Goal: Task Accomplishment & Management: Manage account settings

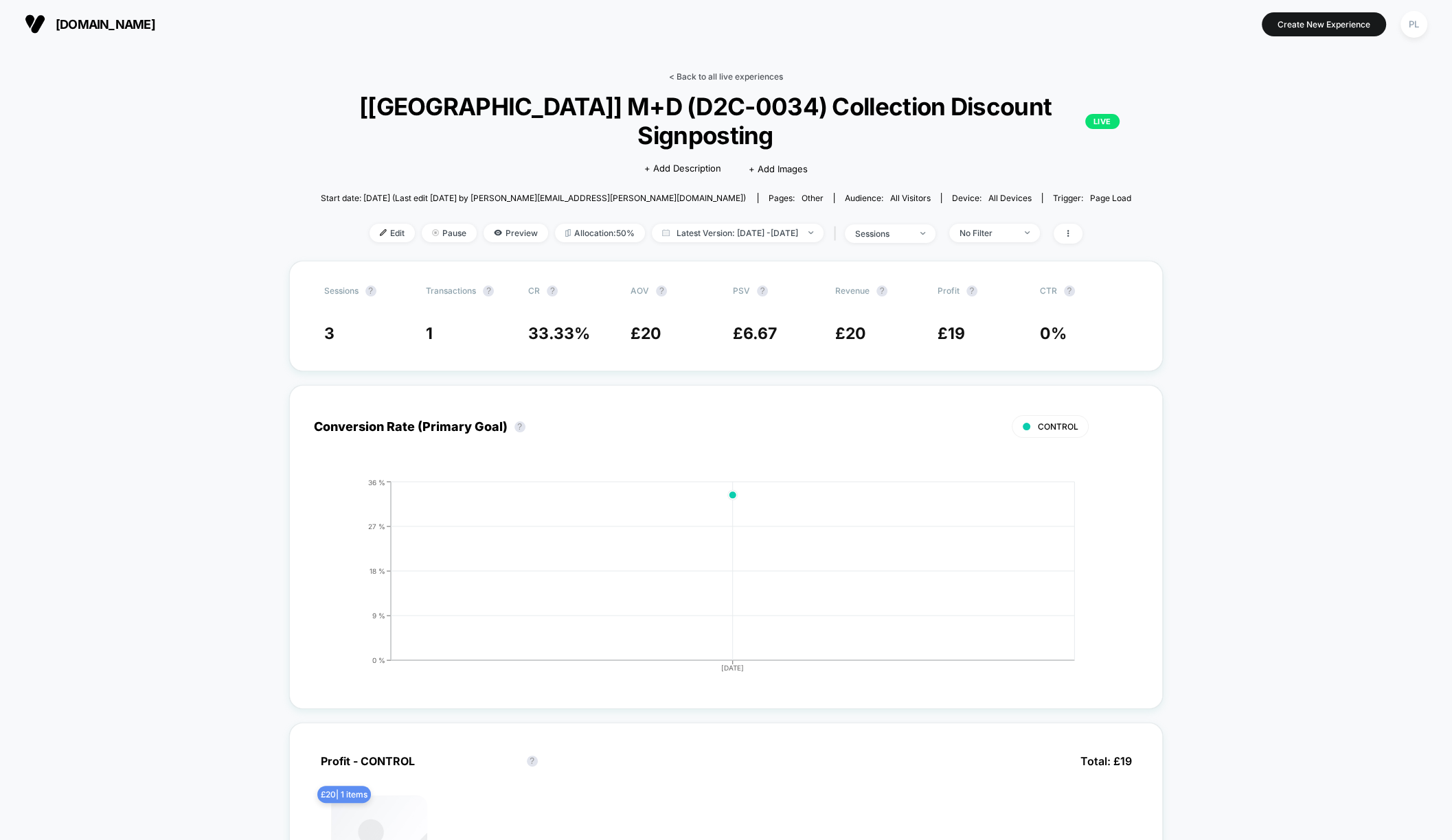
click at [702, 72] on link "< Back to all live experiences" at bounding box center [726, 76] width 114 height 10
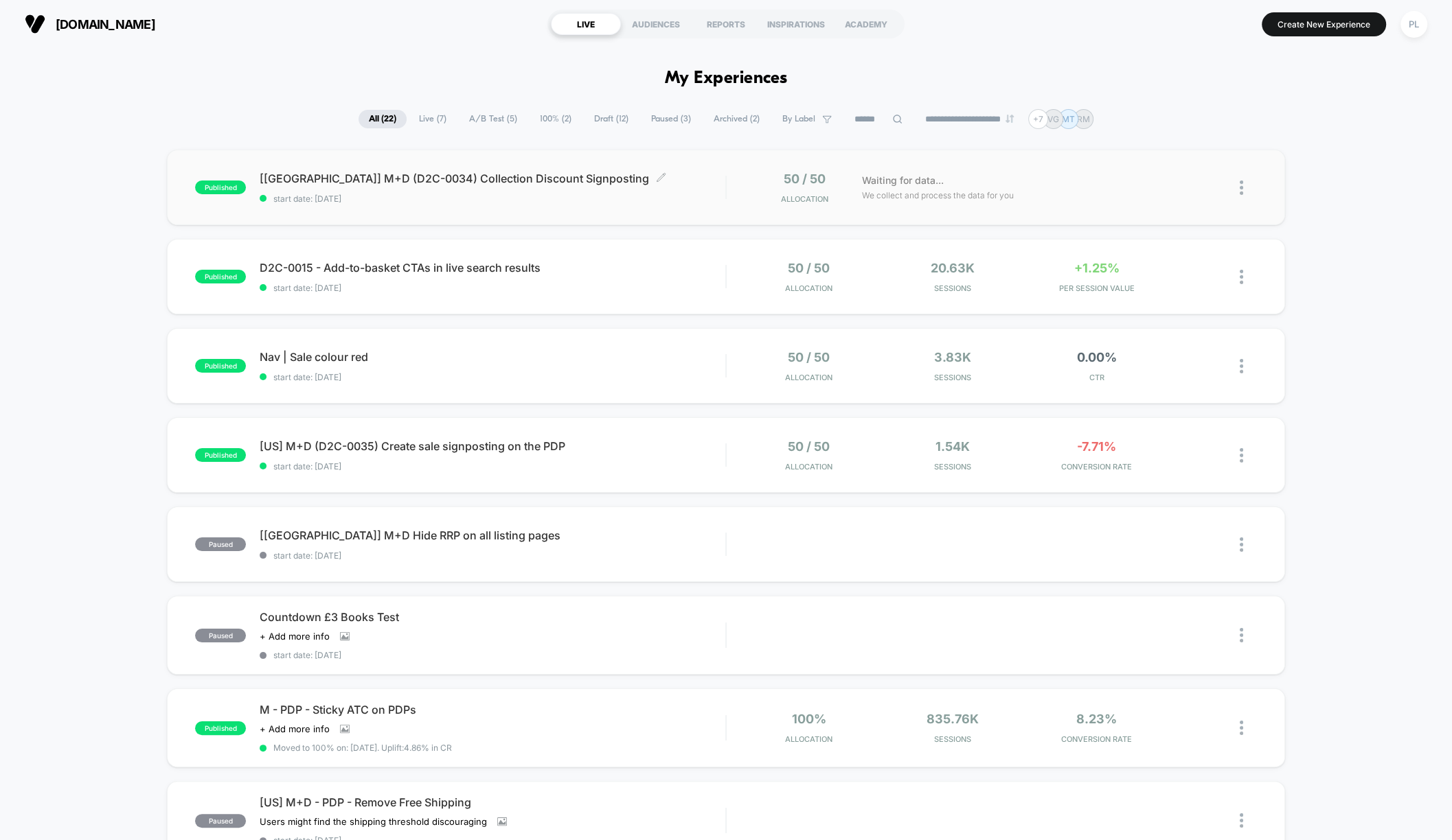
click at [432, 179] on span "[[GEOGRAPHIC_DATA]] M+D (D2C-0034) Collection Discount Signposting Click to edi…" at bounding box center [492, 178] width 466 height 14
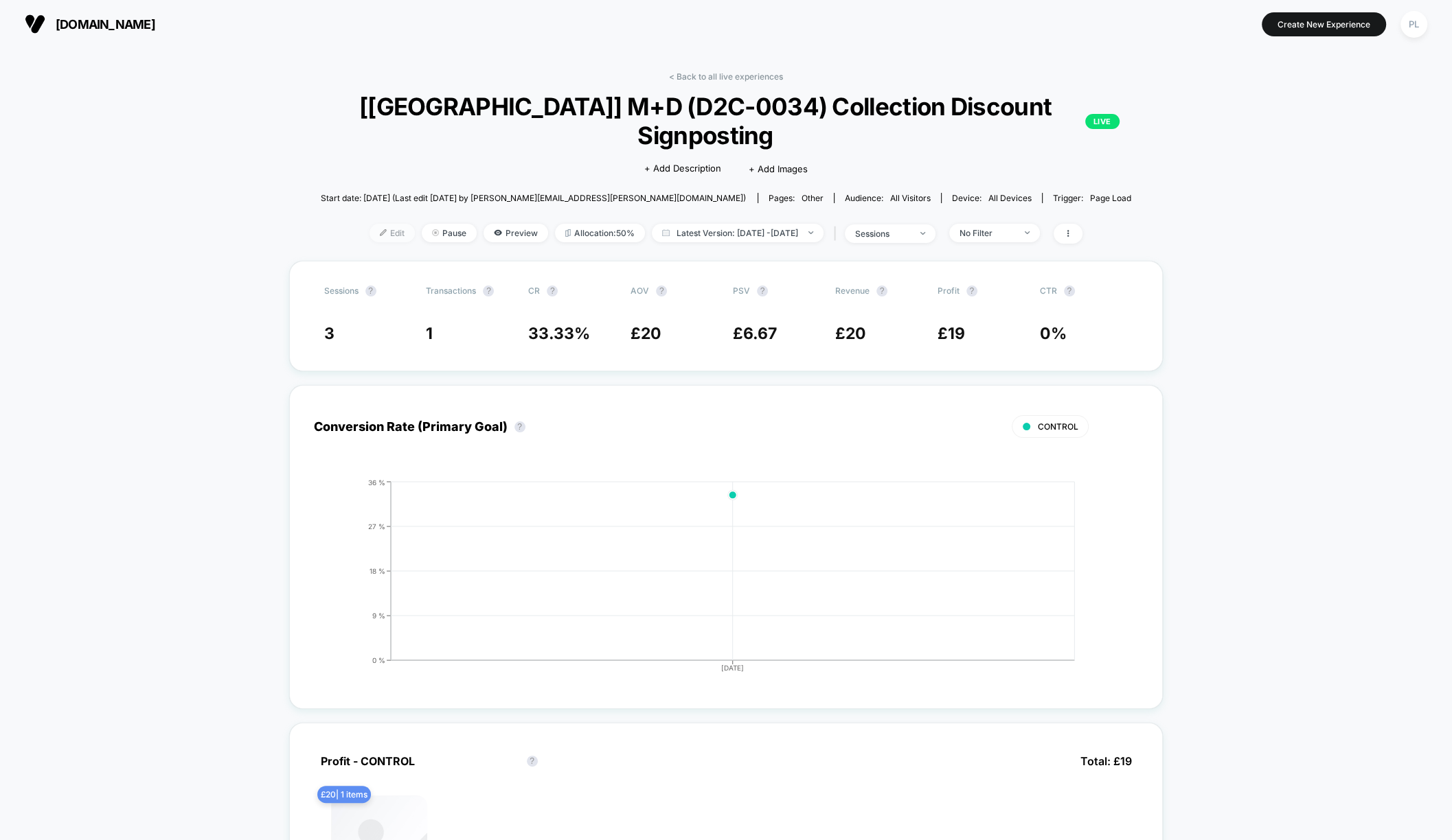
click at [370, 224] on span "Edit" at bounding box center [392, 233] width 45 height 18
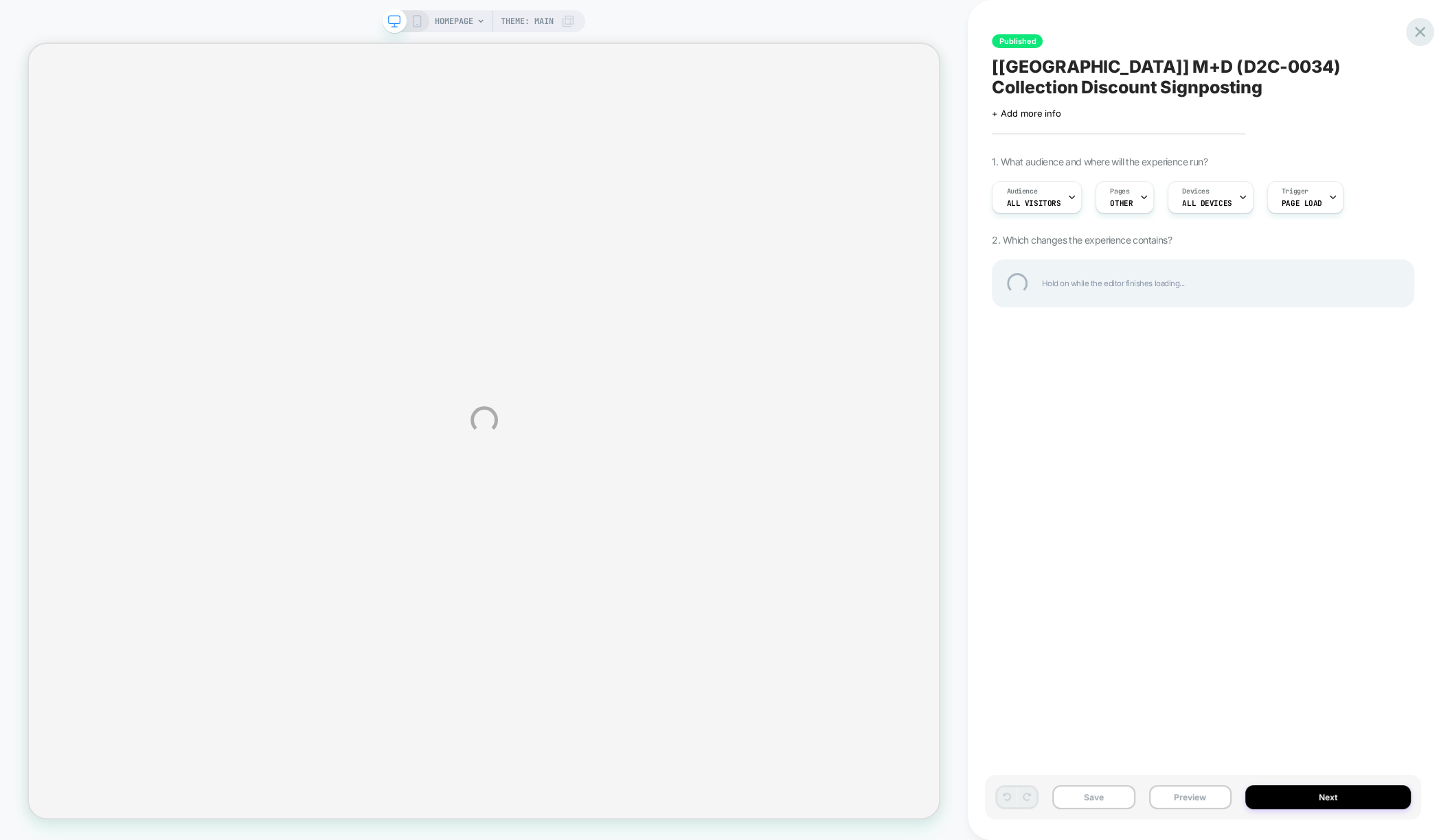
click at [1416, 44] on div "HOMEPAGE Theme: MAIN Published [[GEOGRAPHIC_DATA]] M+D (D2C-0034) Collection Di…" at bounding box center [726, 420] width 1452 height 840
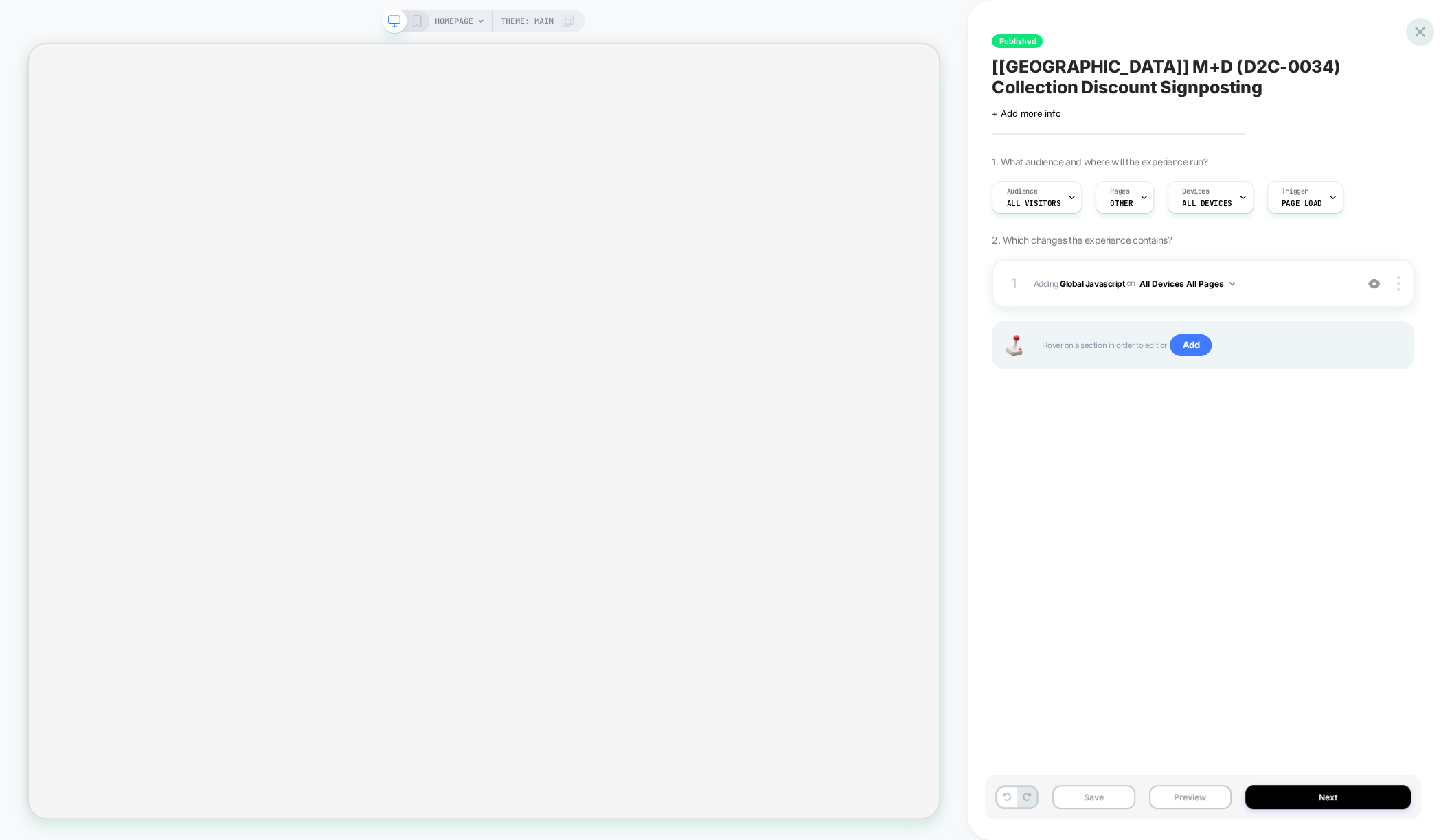
click at [1412, 31] on icon at bounding box center [1420, 32] width 18 height 18
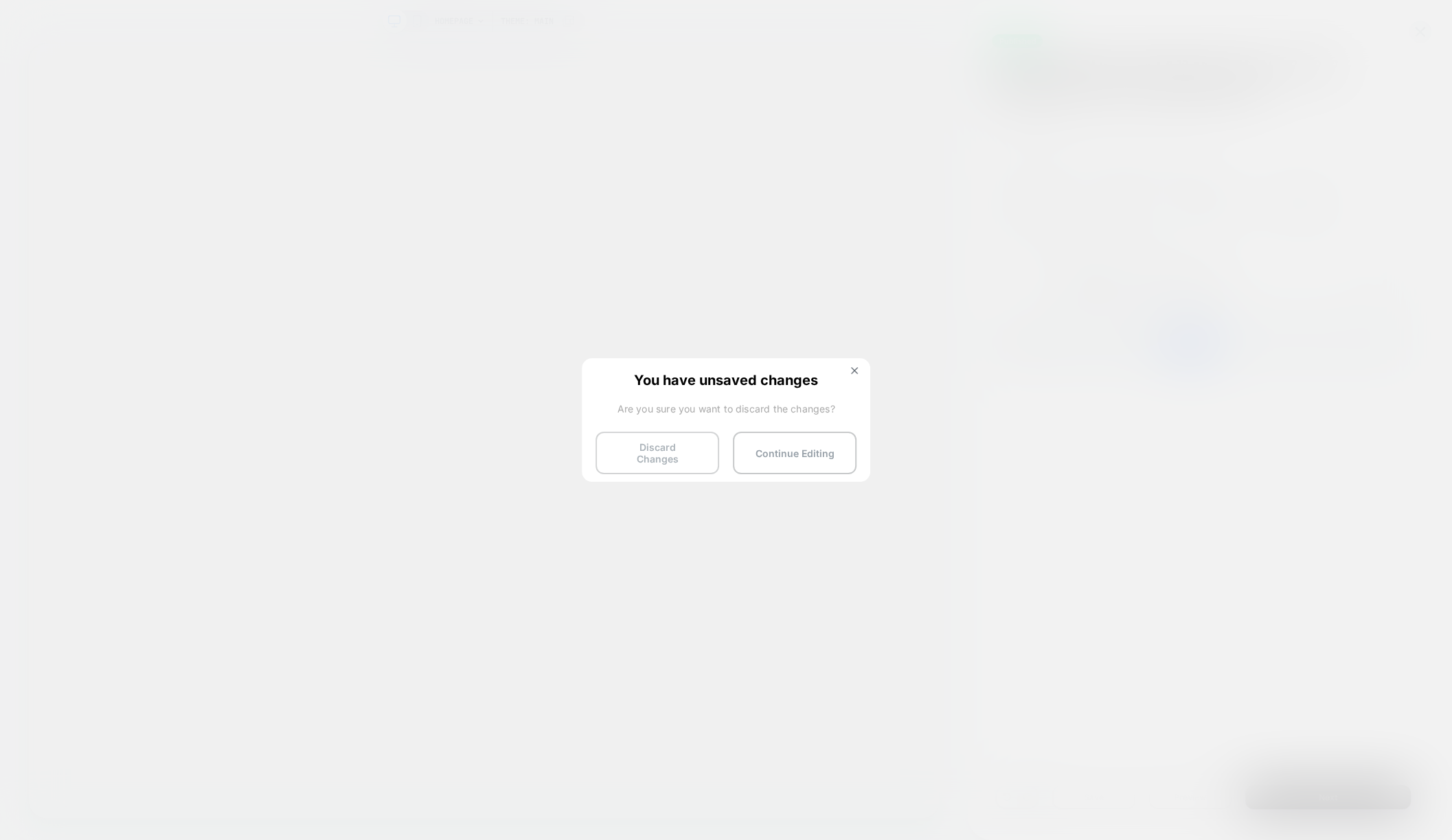
click at [640, 446] on button "Discard Changes" at bounding box center [657, 453] width 123 height 42
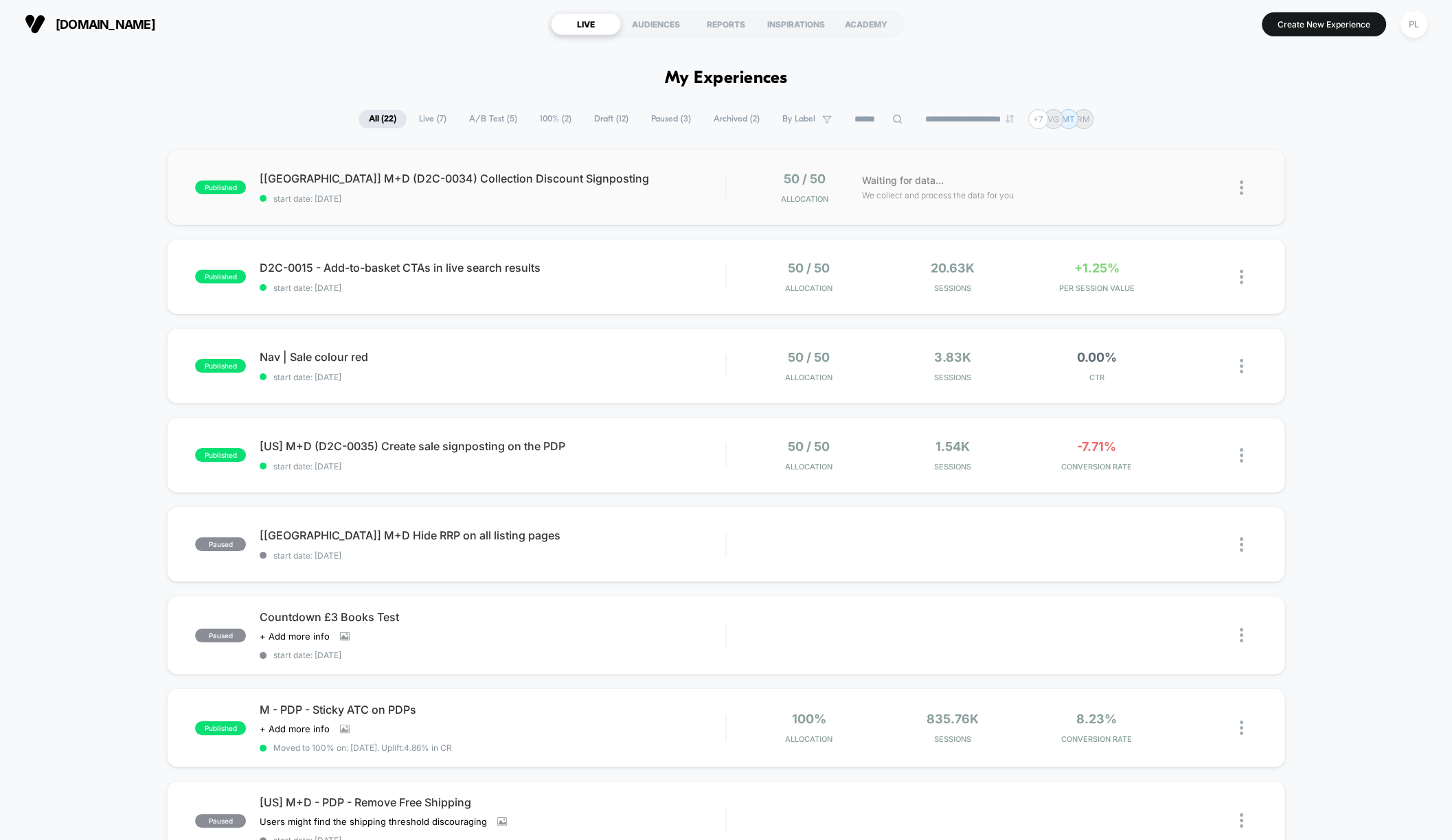
click at [1239, 190] on img at bounding box center [1241, 188] width 4 height 15
click at [1170, 167] on div "Pause" at bounding box center [1170, 171] width 123 height 31
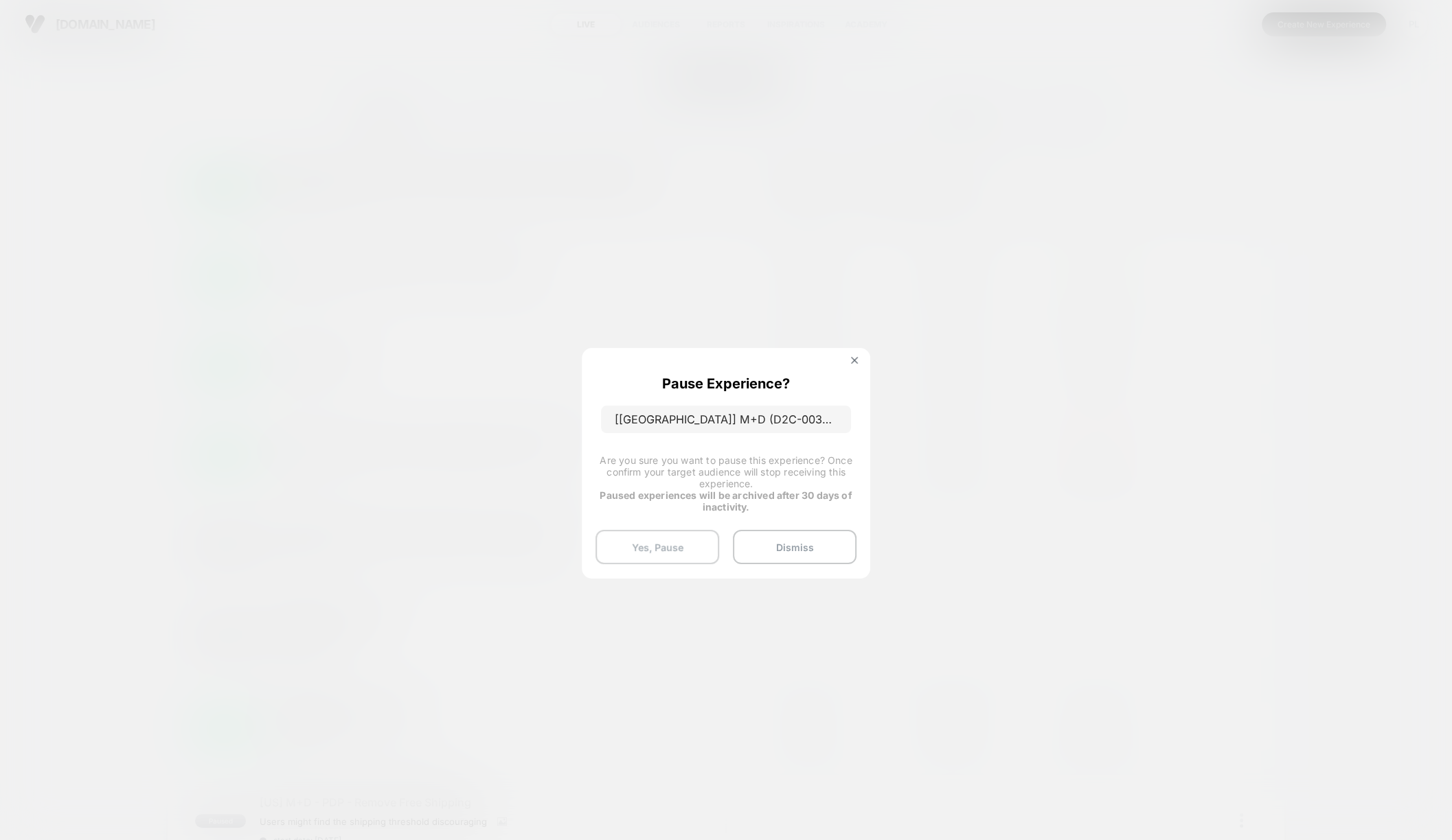
click at [673, 546] on button "Yes, Pause" at bounding box center [657, 547] width 123 height 34
